Goal: Task Accomplishment & Management: Complete application form

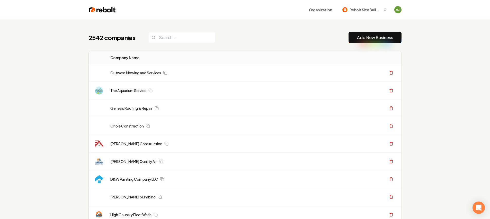
click at [373, 37] on link "Add New Business" at bounding box center [375, 37] width 36 height 6
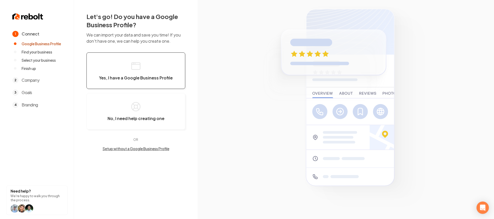
click at [124, 75] on span "Yes, I have a Google Business Profile" at bounding box center [136, 77] width 74 height 5
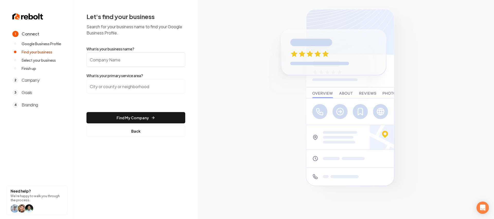
click at [120, 60] on input "What is your business name?" at bounding box center [135, 59] width 99 height 14
type input "[PERSON_NAME] Electrical Contracting"
click at [168, 89] on input "search" at bounding box center [135, 86] width 99 height 14
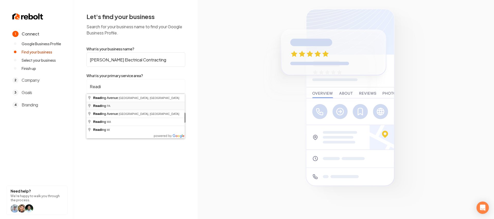
type input "[GEOGRAPHIC_DATA], [GEOGRAPHIC_DATA]"
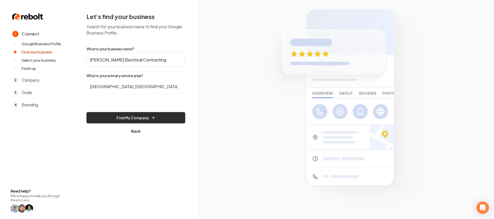
click at [128, 113] on button "Find My Company" at bounding box center [135, 117] width 99 height 11
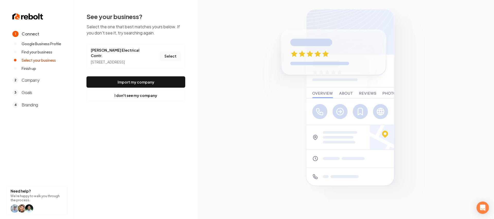
click at [171, 55] on button "Select" at bounding box center [170, 56] width 21 height 9
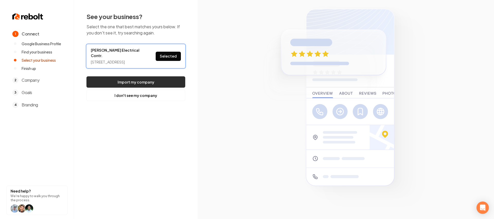
click at [146, 76] on button "Import my company" at bounding box center [135, 81] width 99 height 11
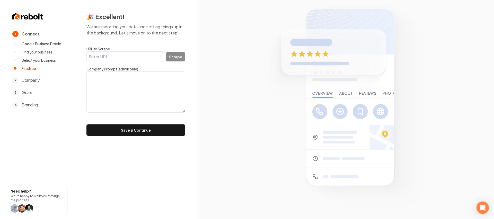
click at [117, 64] on form "URL to Scrape Scrape Company Prompt (admin only) Save & Continue" at bounding box center [135, 91] width 99 height 90
click at [117, 58] on input "URL to Scrape" at bounding box center [124, 56] width 77 height 11
paste input "[URL][DOMAIN_NAME]"
type input "[URL][DOMAIN_NAME]"
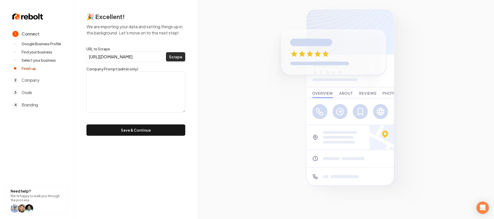
click at [178, 56] on button "Scrape" at bounding box center [175, 56] width 19 height 9
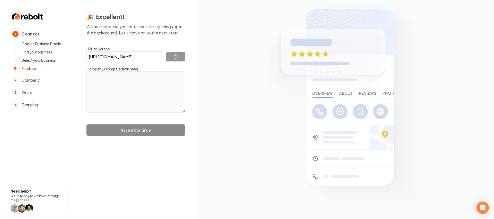
scroll to position [0, 0]
type textarea "Our systems have detected unusual traffic from your computer network. This page…"
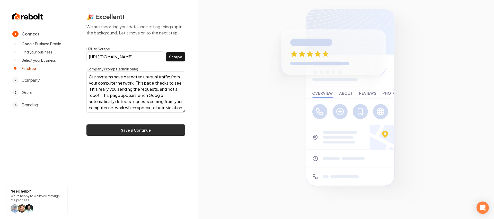
click at [158, 134] on button "Save & Continue" at bounding box center [135, 130] width 99 height 11
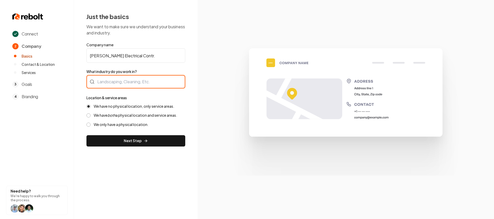
click at [140, 85] on div at bounding box center [135, 81] width 99 height 13
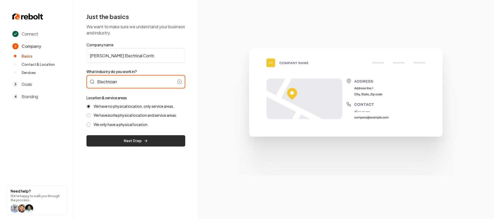
type input "Electrician"
click at [147, 139] on icon "submit" at bounding box center [146, 141] width 4 height 4
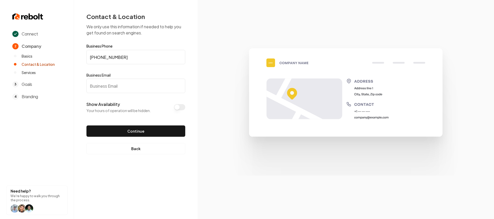
click at [137, 81] on input "Business Email" at bounding box center [135, 86] width 99 height 14
paste input "[EMAIL_ADDRESS][DOMAIN_NAME]"
type input "[EMAIL_ADDRESS][DOMAIN_NAME]"
click at [139, 132] on button "Continue" at bounding box center [135, 131] width 99 height 11
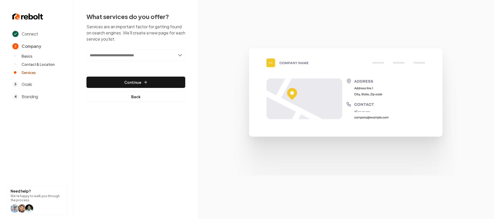
click at [124, 58] on input "text" at bounding box center [135, 55] width 99 height 12
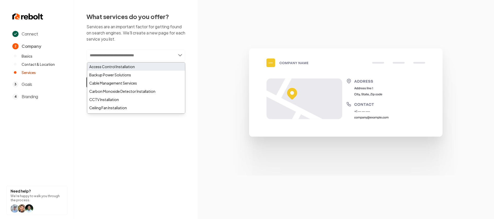
click at [122, 69] on div "Access Control Installation" at bounding box center [136, 67] width 98 height 8
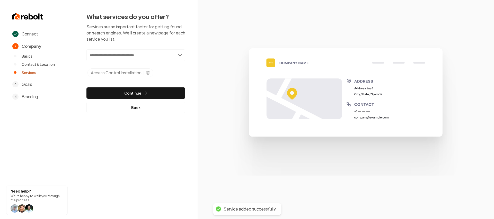
click at [126, 55] on input "text" at bounding box center [135, 55] width 99 height 12
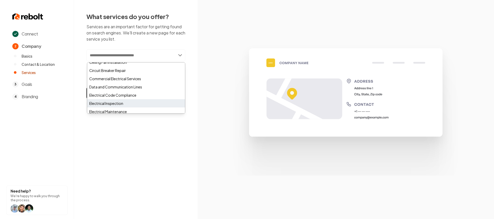
scroll to position [47, 0]
click at [114, 100] on div "Electrical Inspection" at bounding box center [136, 102] width 98 height 8
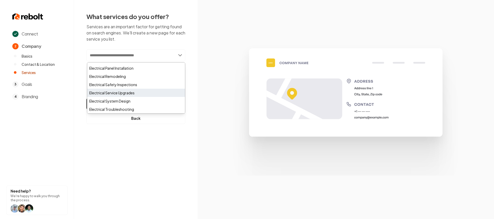
click at [131, 92] on div "Electrical Service Upgrades" at bounding box center [136, 93] width 98 height 8
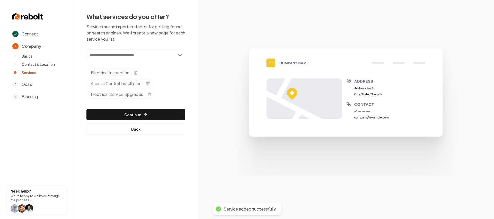
click at [139, 58] on input "text" at bounding box center [135, 55] width 99 height 12
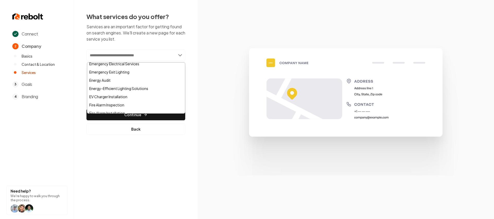
scroll to position [169, 0]
click at [129, 96] on div "EV Charger Installation" at bounding box center [136, 96] width 98 height 8
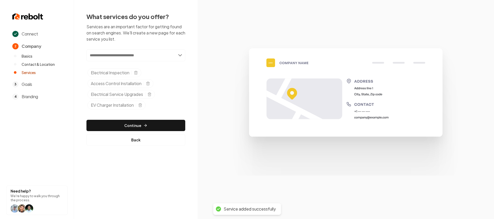
click at [142, 58] on input "text" at bounding box center [135, 55] width 99 height 12
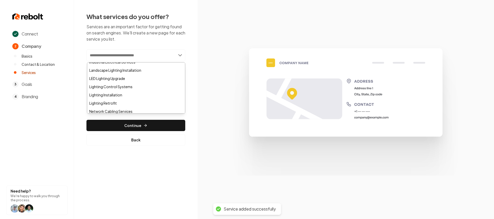
scroll to position [361, 0]
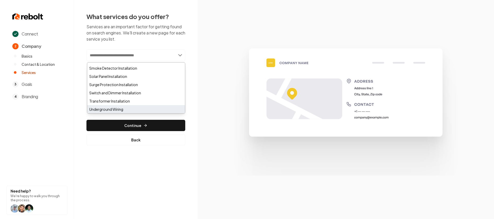
click at [132, 107] on div "Underground Wiring" at bounding box center [136, 109] width 98 height 8
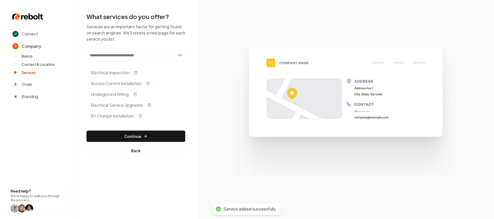
click at [144, 59] on input "text" at bounding box center [135, 55] width 99 height 12
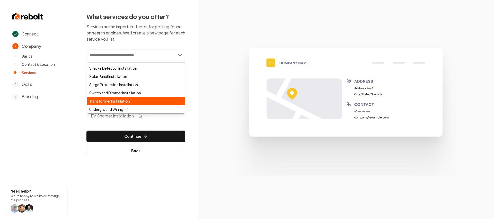
click at [118, 99] on div "Transformer Installation" at bounding box center [136, 101] width 98 height 8
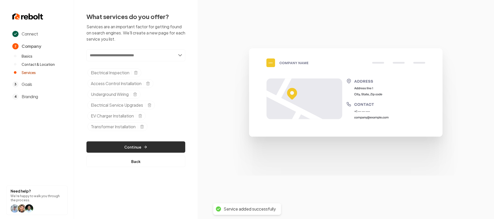
click at [148, 151] on button "Continue" at bounding box center [135, 147] width 99 height 11
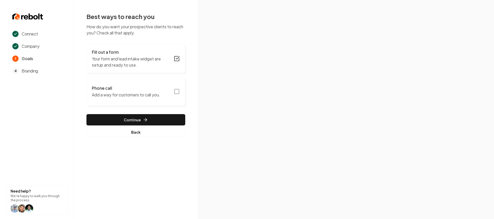
click at [173, 90] on button "Phone call Add a way for customers to call you." at bounding box center [135, 91] width 99 height 29
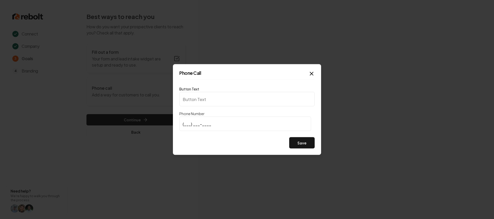
type input "Call us"
type input "(484) 400-2195"
click at [291, 140] on button "Save" at bounding box center [301, 142] width 25 height 11
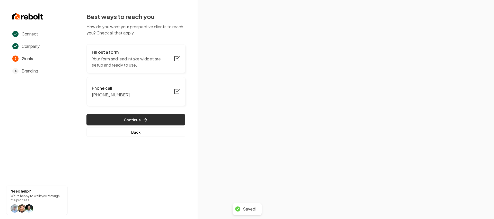
click at [152, 120] on button "Continue" at bounding box center [135, 119] width 99 height 11
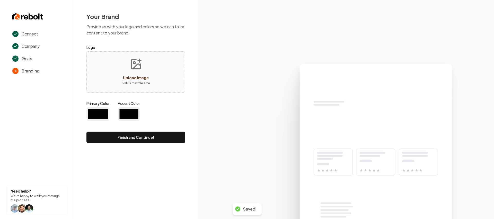
type input "#194d33"
type input "#70be00"
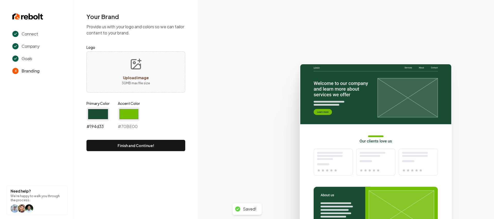
click at [100, 113] on input "#194d33" at bounding box center [97, 114] width 23 height 14
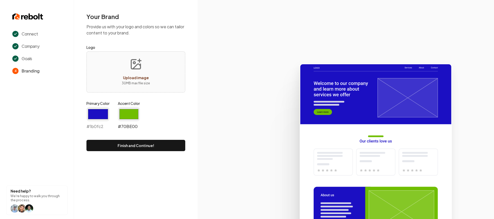
type input "#1b0fc2"
click at [127, 110] on input "#70be00" at bounding box center [129, 114] width 22 height 14
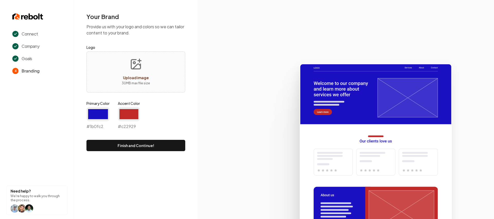
type input "#c22929"
click at [240, 154] on icon at bounding box center [346, 139] width 296 height 160
click at [173, 141] on button "Finish and Continue!" at bounding box center [135, 145] width 99 height 11
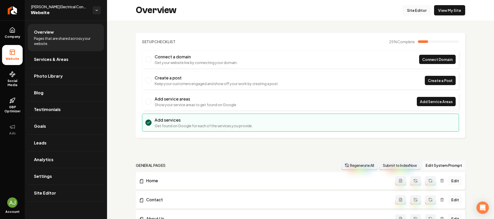
click at [409, 10] on link "Site Editor" at bounding box center [417, 10] width 28 height 10
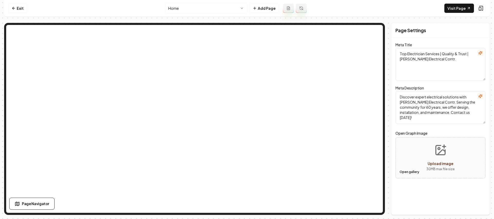
click at [411, 171] on button "Open gallery" at bounding box center [409, 172] width 23 height 8
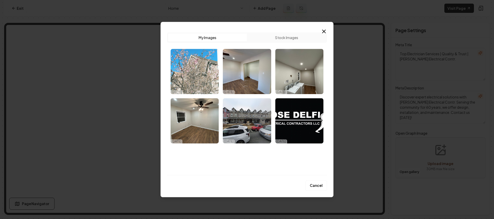
click at [205, 80] on img "Select image image_68debef85c7cd75eb8517565.jpeg" at bounding box center [195, 71] width 48 height 45
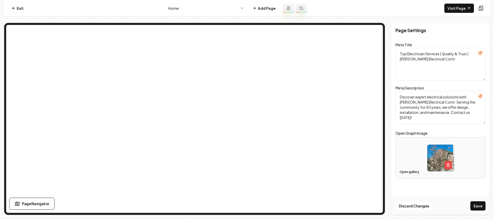
click at [416, 169] on button "Open gallery" at bounding box center [409, 172] width 23 height 8
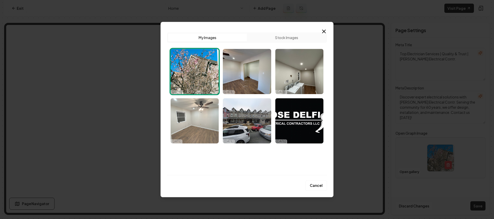
click at [208, 115] on img "Select image image_68debef75c7cd75eb8516df5.jpeg" at bounding box center [195, 120] width 48 height 45
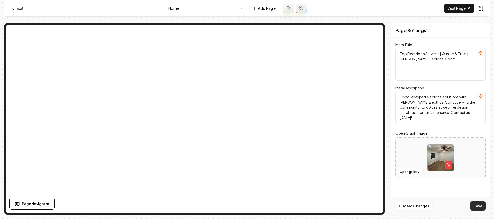
click at [480, 206] on button "Save" at bounding box center [477, 205] width 15 height 9
click at [20, 6] on link "Exit" at bounding box center [17, 8] width 19 height 9
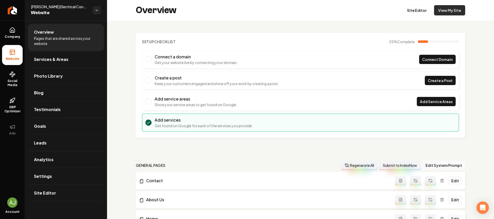
click at [448, 9] on link "View My Site" at bounding box center [449, 10] width 31 height 10
